Goal: Task Accomplishment & Management: Complete application form

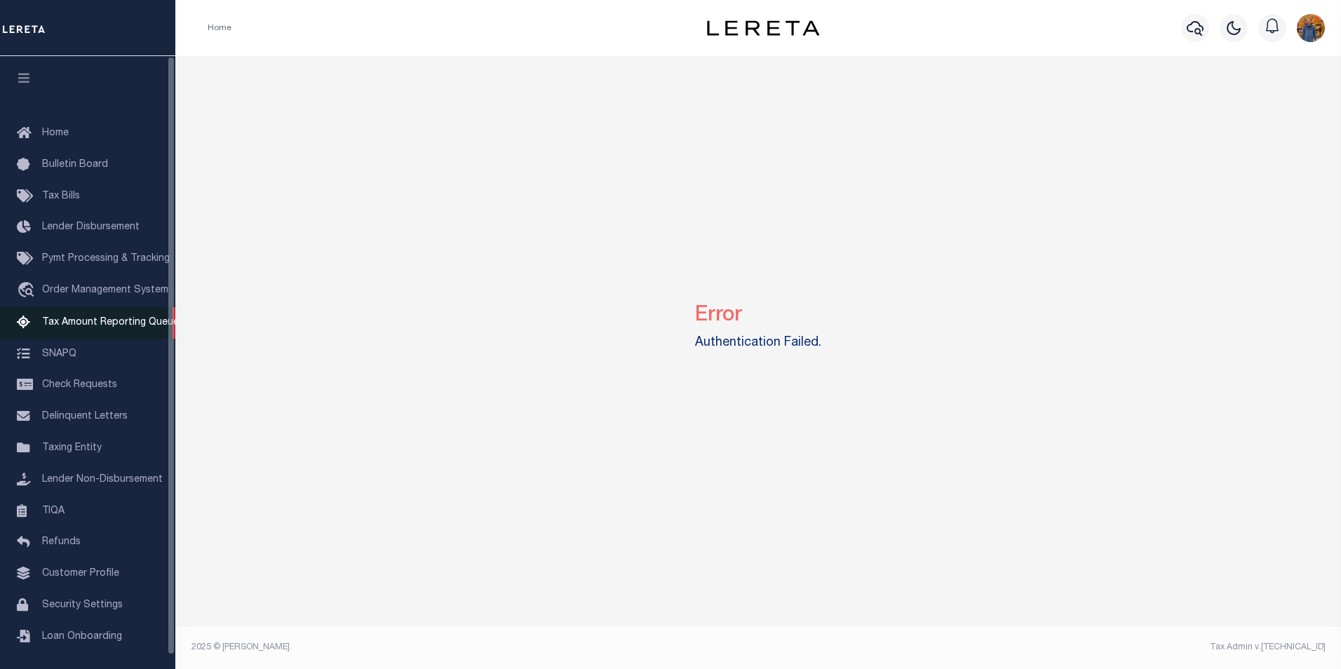
click at [107, 324] on span "Tax Amount Reporting Queue" at bounding box center [110, 323] width 137 height 10
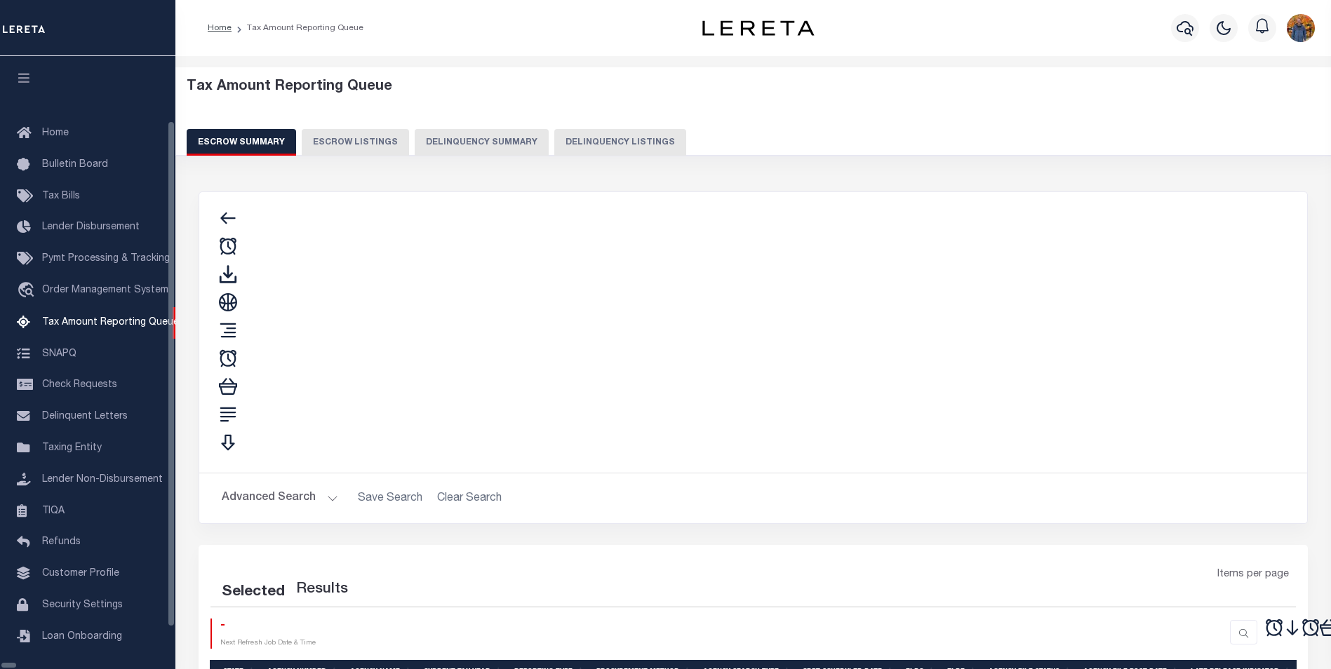
select select "100"
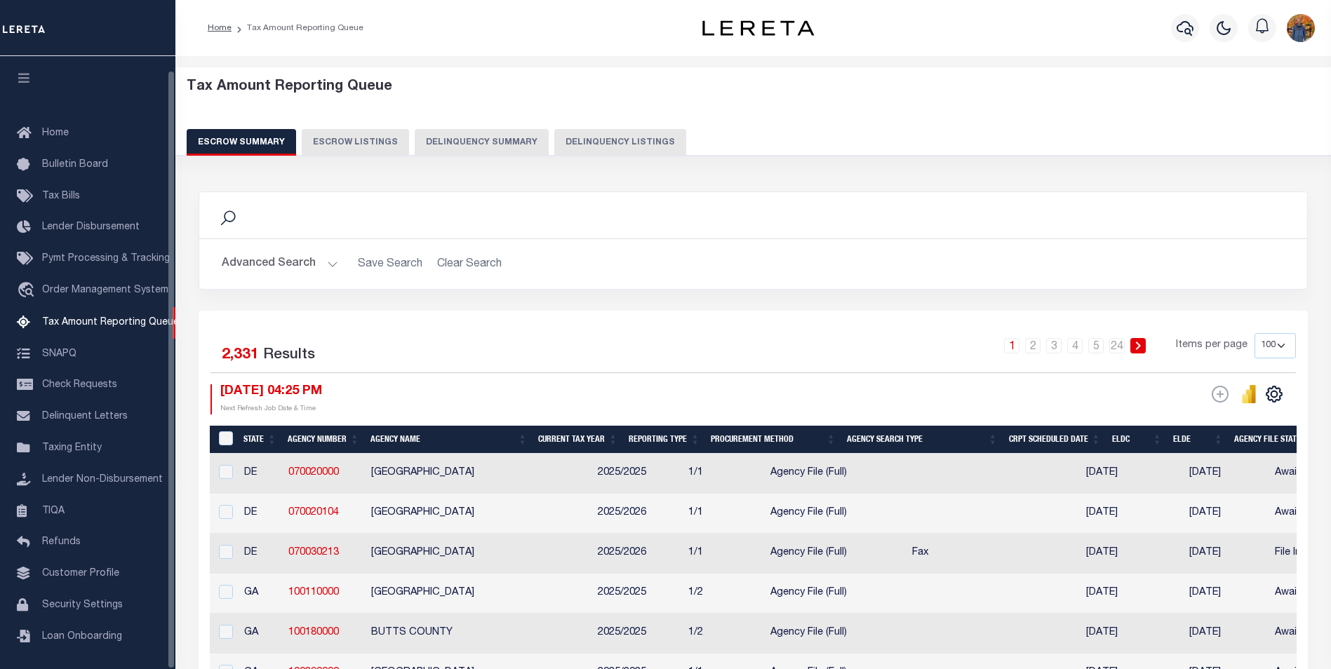
scroll to position [14, 0]
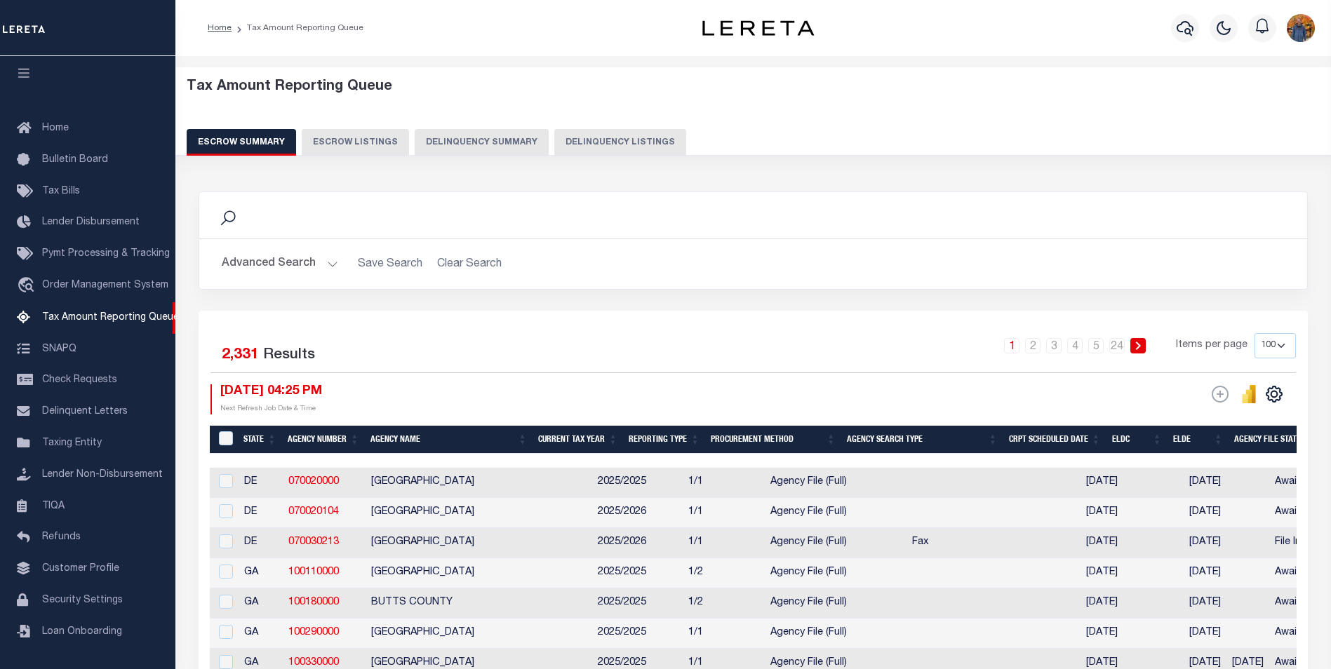
click at [1123, 6] on div "Home Tax Amount Reporting Queue" at bounding box center [752, 28] width 1155 height 56
click at [53, 568] on span "Customer Profile" at bounding box center [80, 569] width 77 height 10
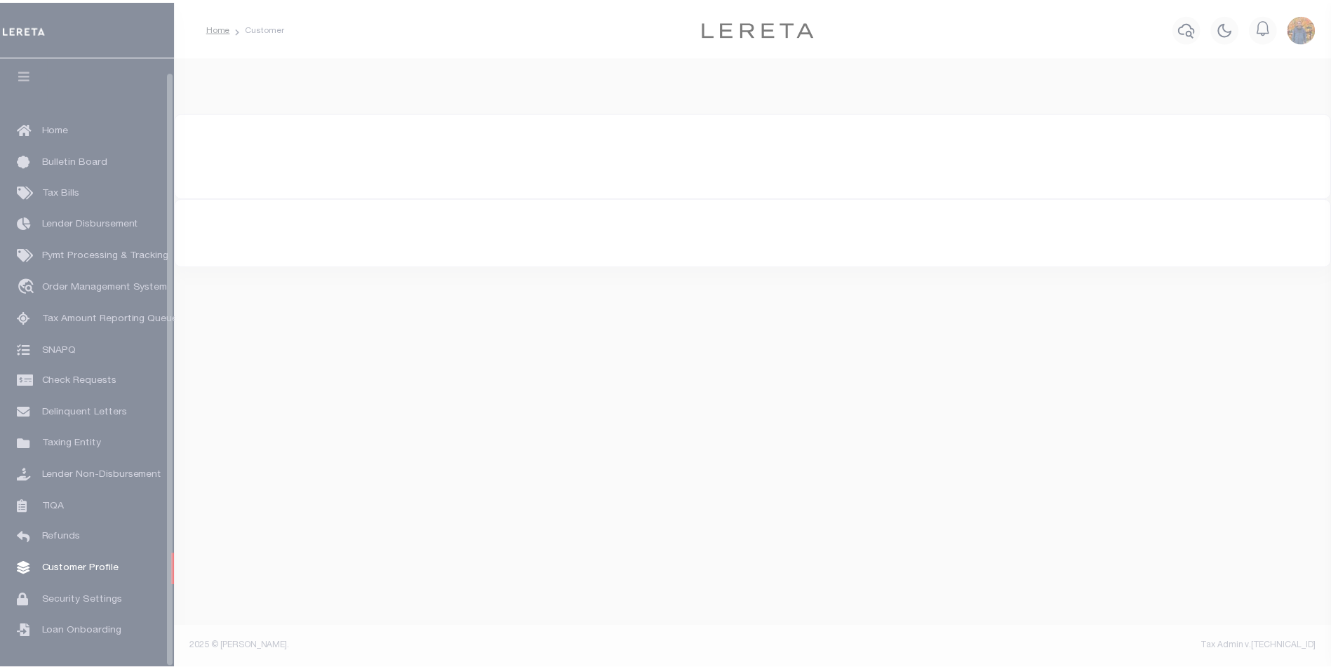
scroll to position [14, 0]
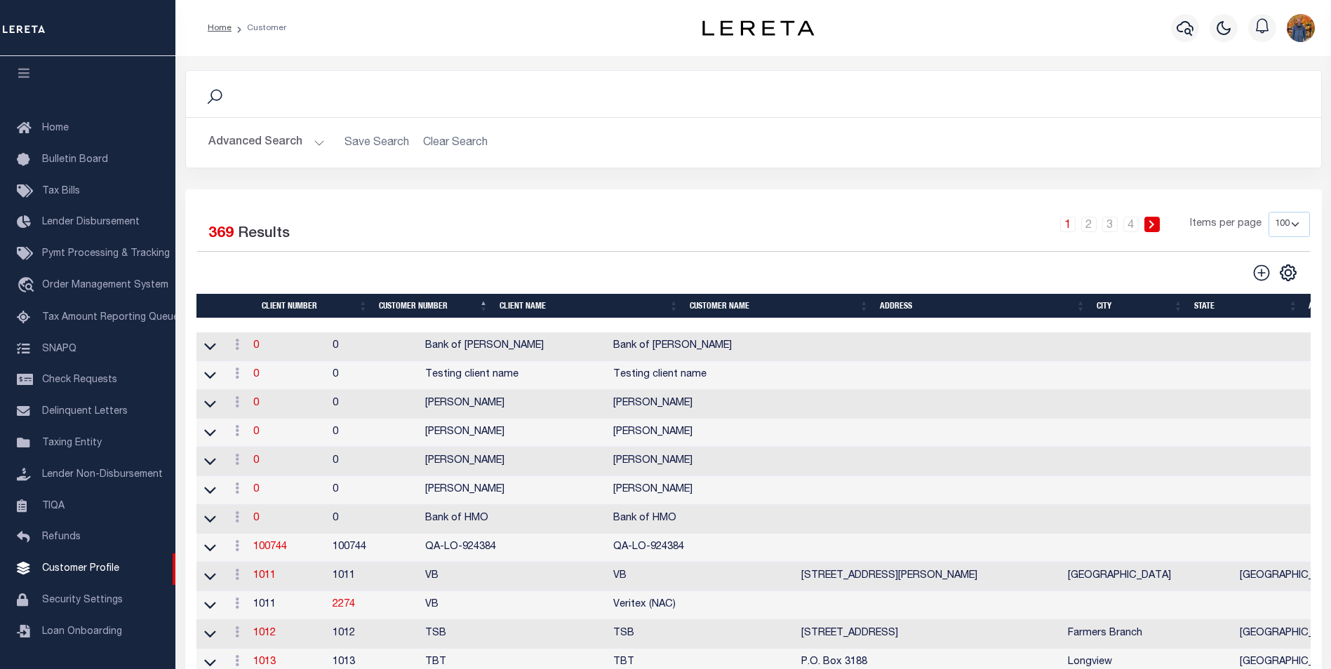
click at [1289, 221] on select "100 200 400" at bounding box center [1288, 224] width 41 height 25
select select "400"
click at [1268, 212] on select "100 200 400" at bounding box center [1288, 224] width 41 height 25
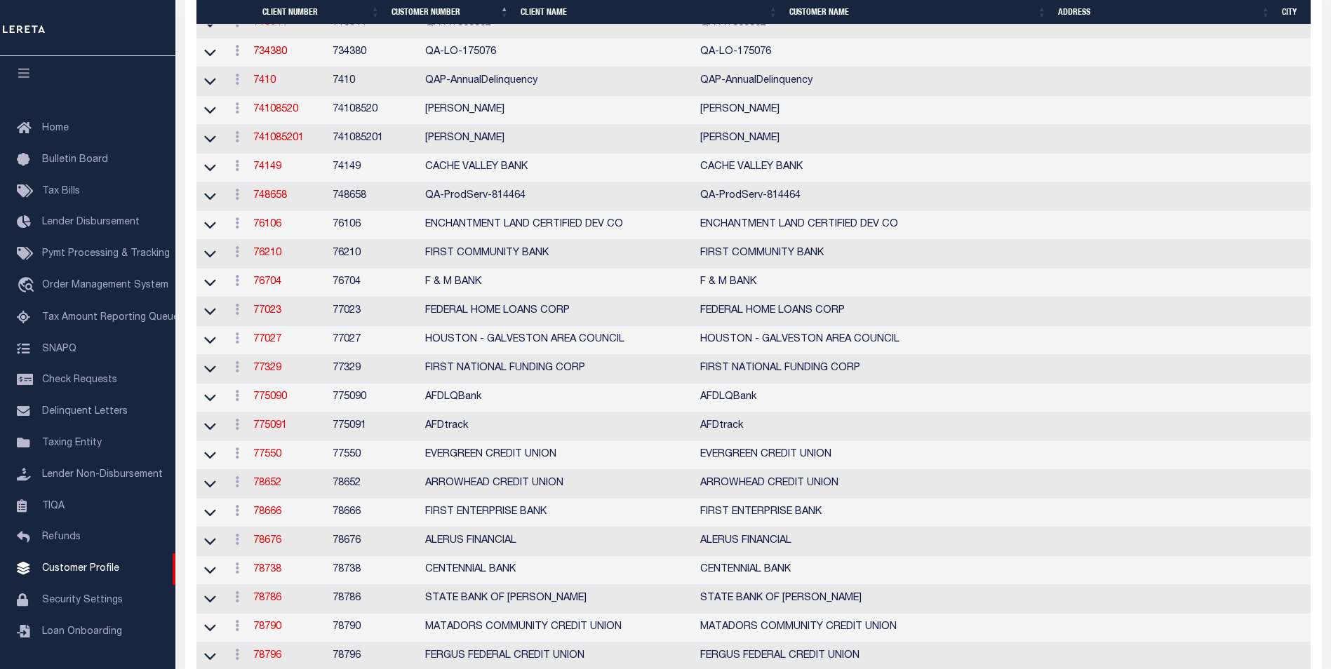
scroll to position [10698, 0]
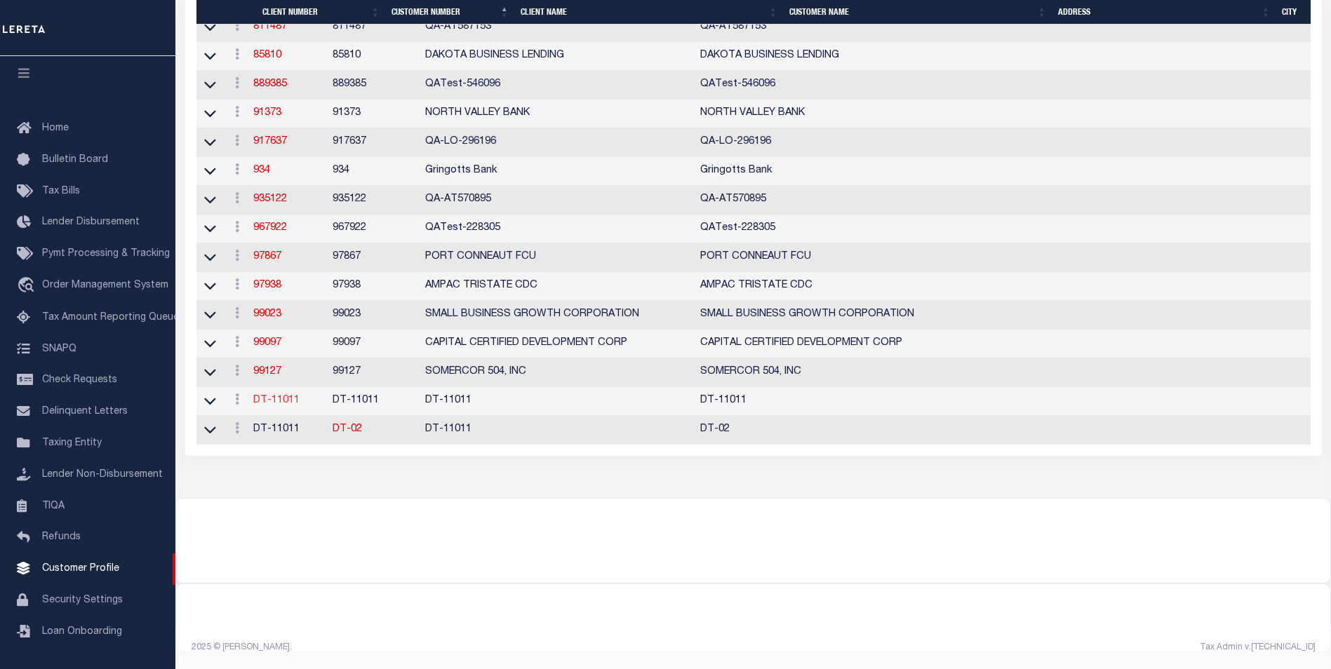
click at [293, 396] on link "DT-11011" at bounding box center [276, 401] width 46 height 10
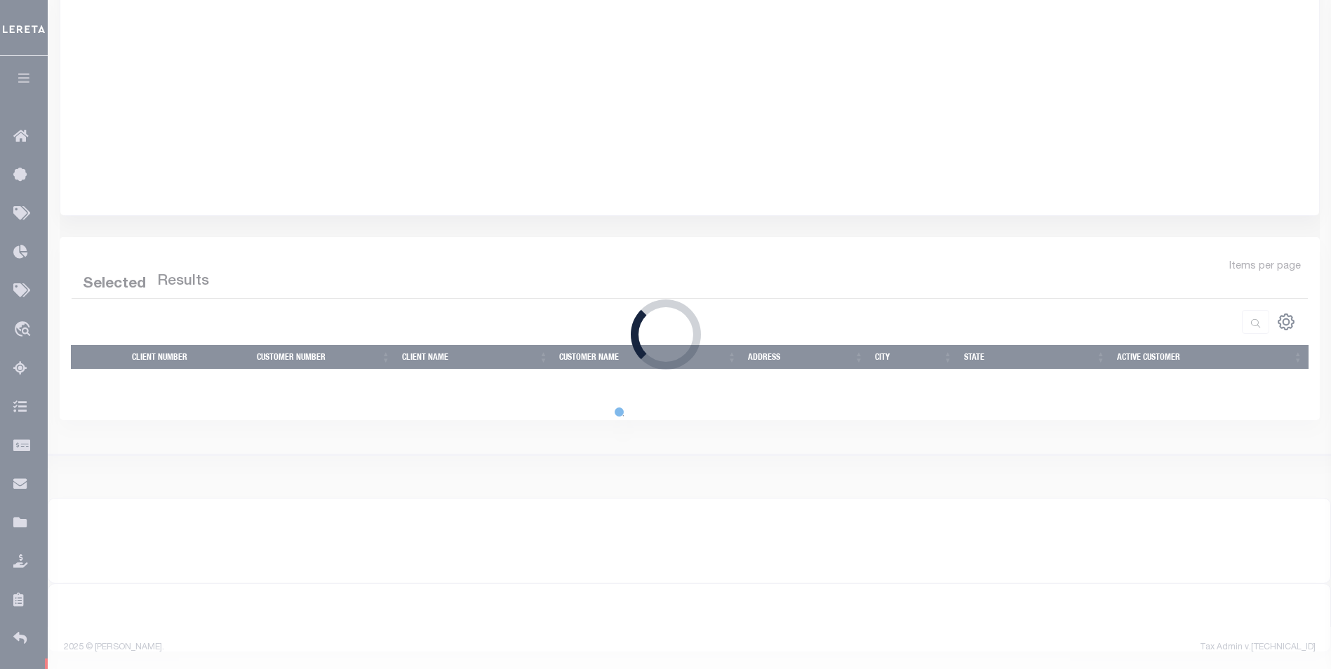
select select
type input "DT-11011"
type input "DT Bank"
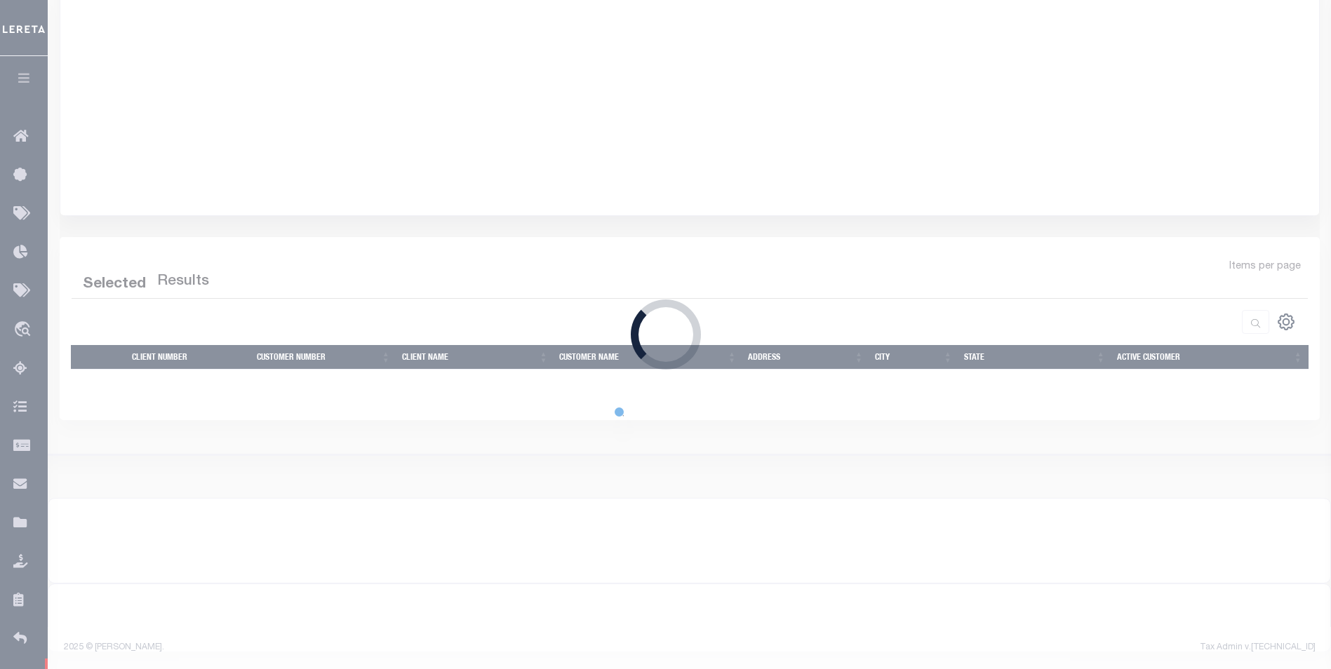
type input "TM"
select select "Residential"
checkbox input "true"
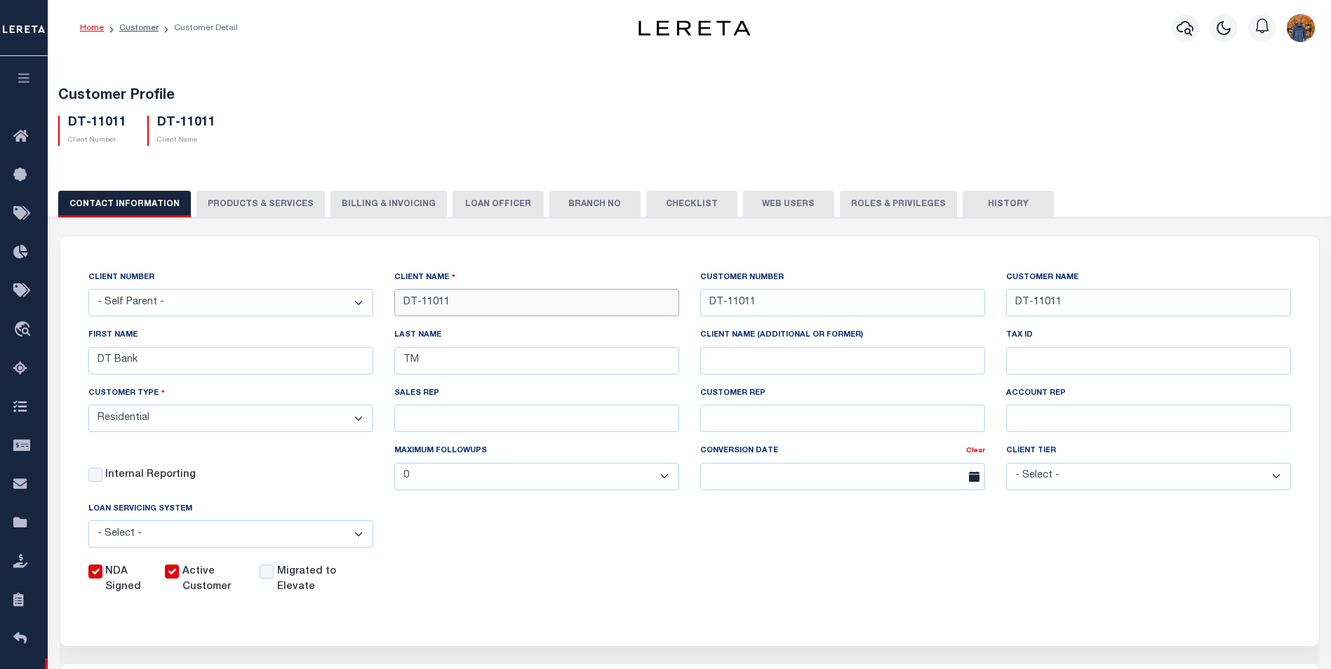
click at [460, 299] on input "DT-11011" at bounding box center [536, 302] width 285 height 27
click at [191, 358] on input "DT Bank" at bounding box center [230, 360] width 285 height 27
drag, startPoint x: 189, startPoint y: 359, endPoint x: 81, endPoint y: 353, distance: 108.2
click at [81, 353] on div "FIRST NAME DT Bank" at bounding box center [231, 357] width 306 height 58
